Goal: Task Accomplishment & Management: Manage account settings

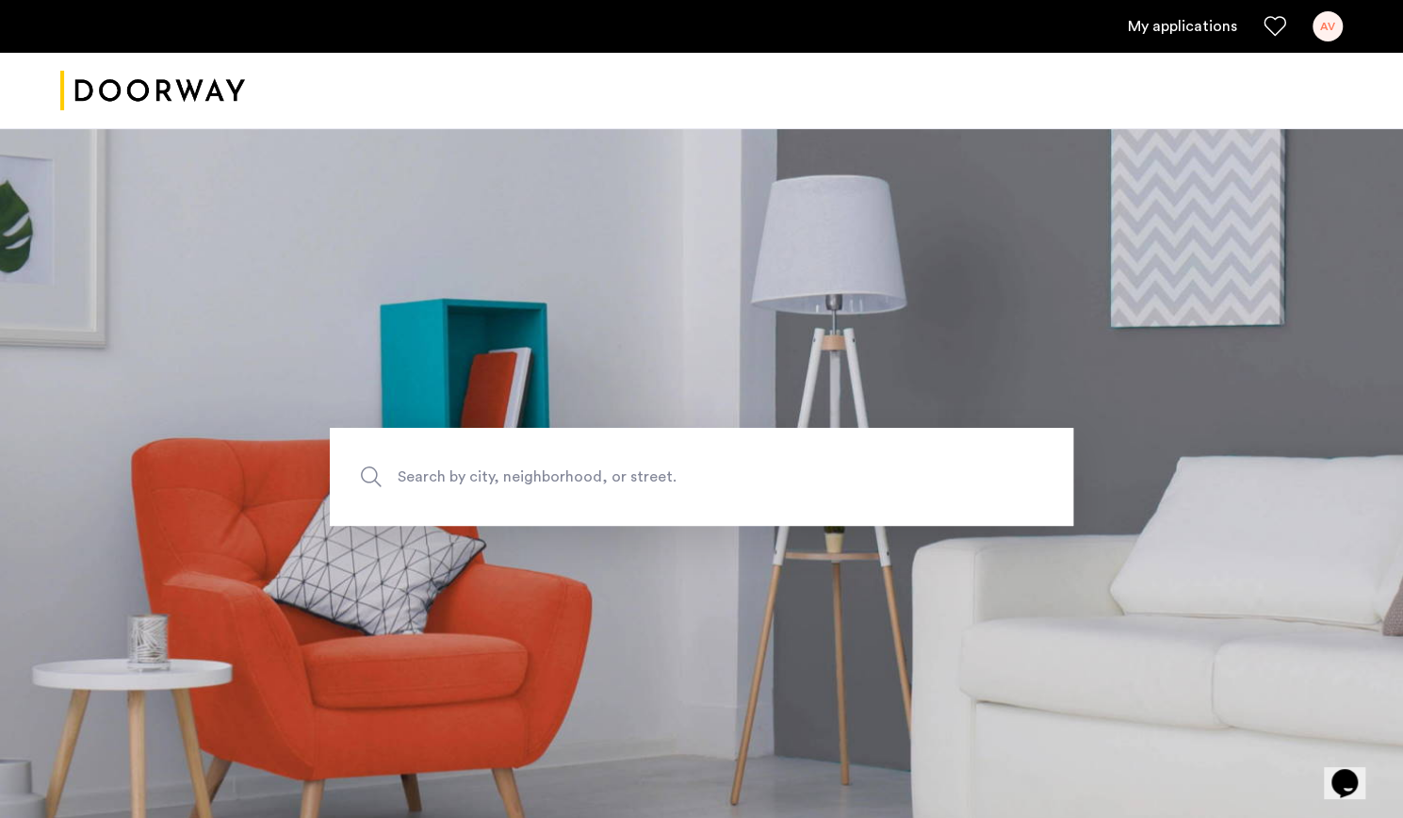
click at [1181, 40] on ul "My applications AV" at bounding box center [701, 26] width 1282 height 30
click at [1156, 22] on link "My applications" at bounding box center [1182, 26] width 109 height 23
